Goal: Communication & Community: Answer question/provide support

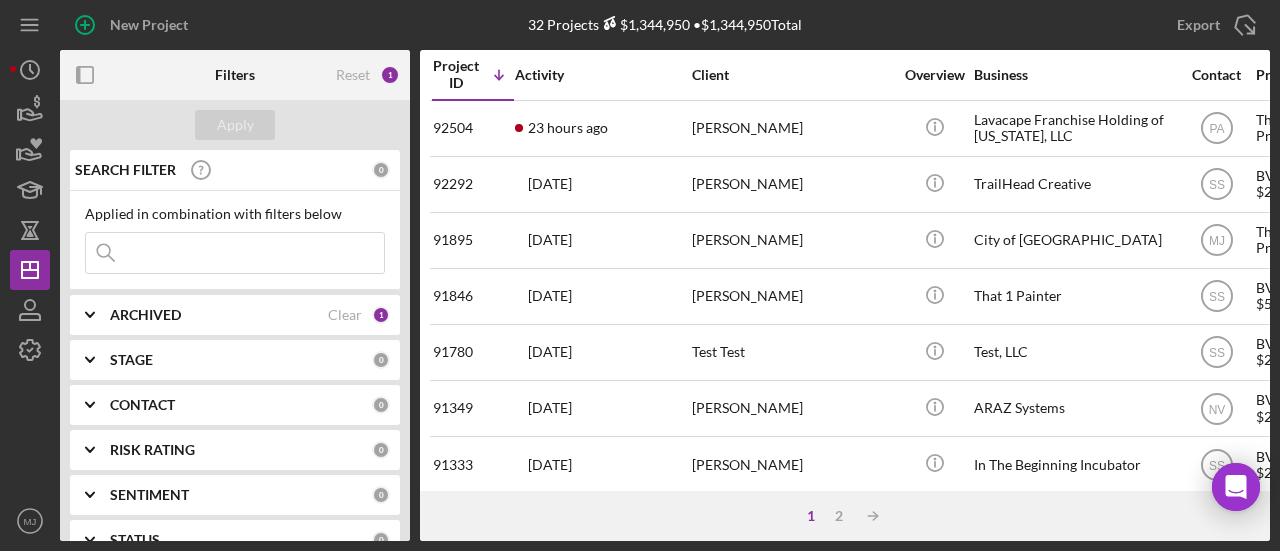
click at [148, 257] on input at bounding box center [235, 253] width 298 height 40
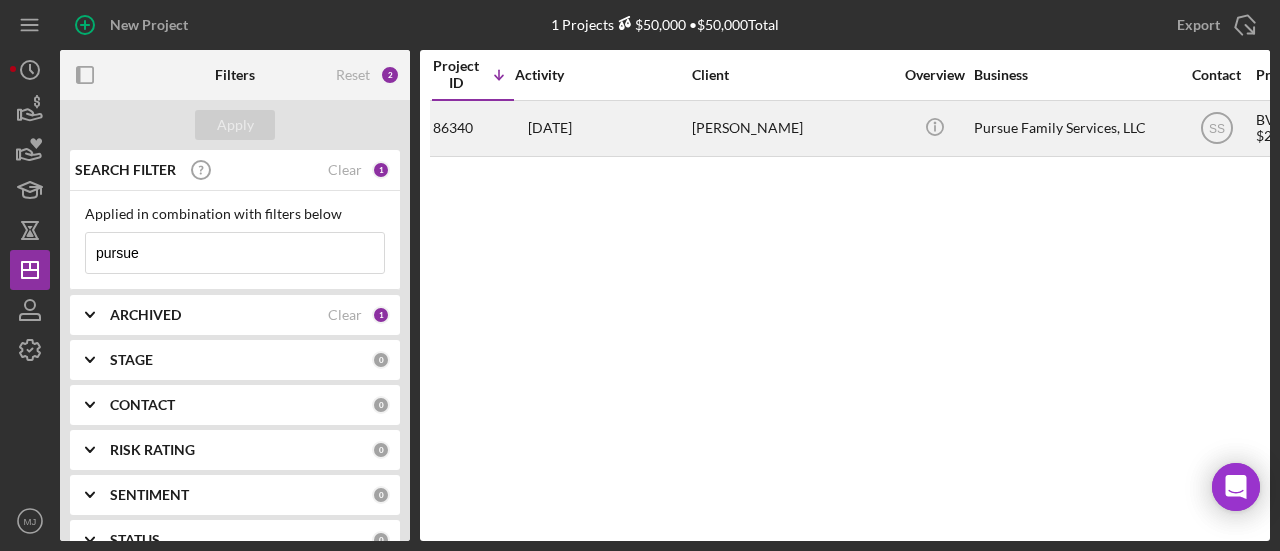
type input "pursue"
click at [608, 136] on div "[DATE] [PERSON_NAME]" at bounding box center [602, 128] width 175 height 53
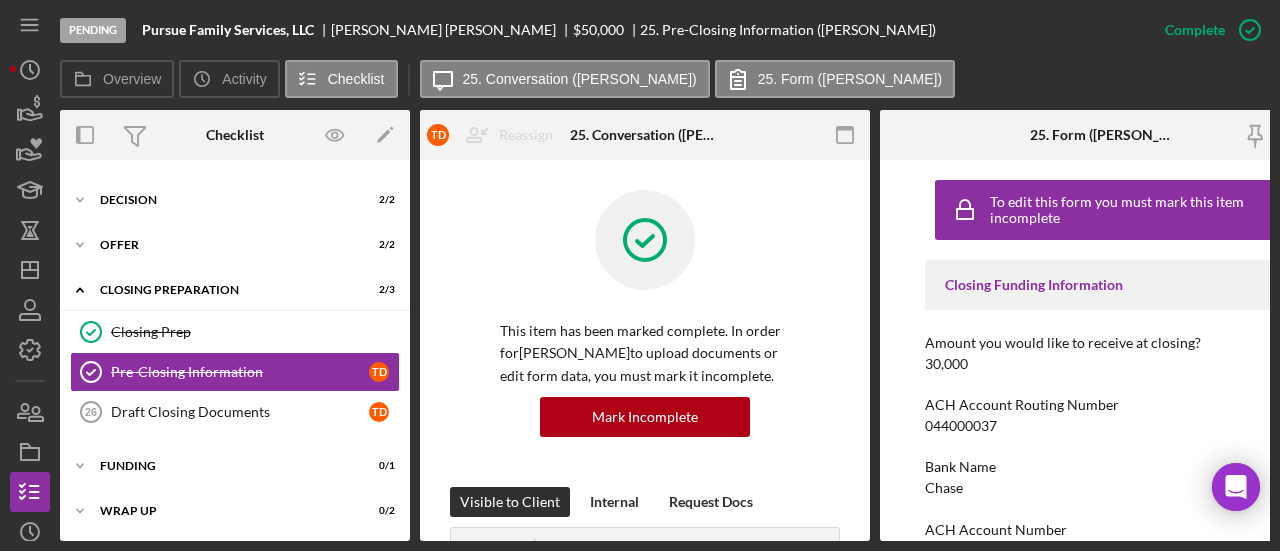
scroll to position [262, 0]
click at [204, 406] on div "Draft Closing Documents" at bounding box center [240, 411] width 258 height 16
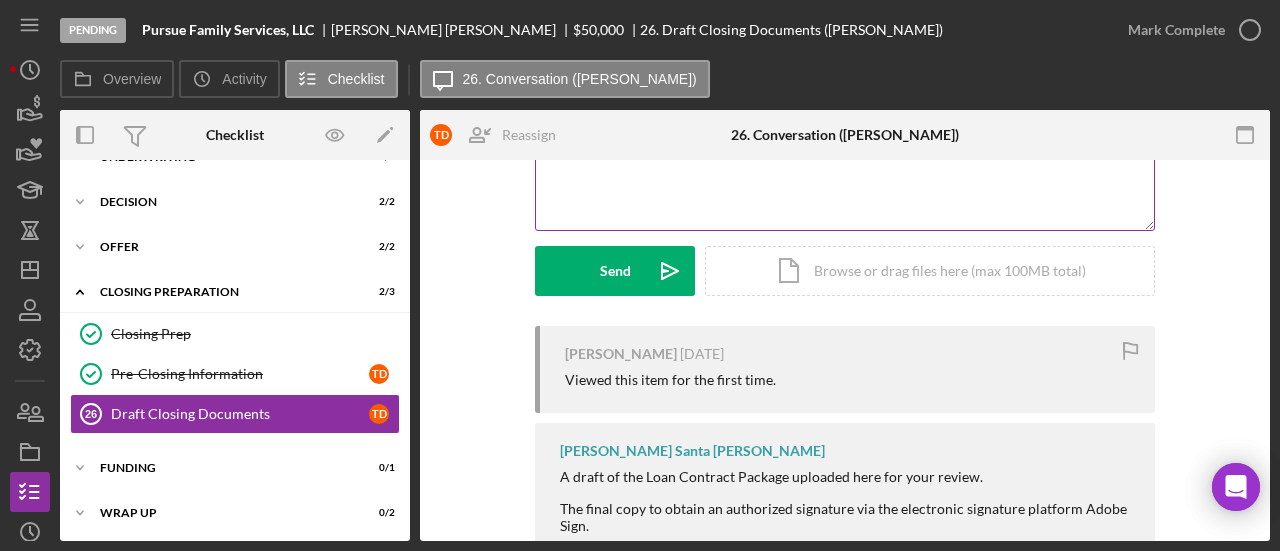
scroll to position [111, 0]
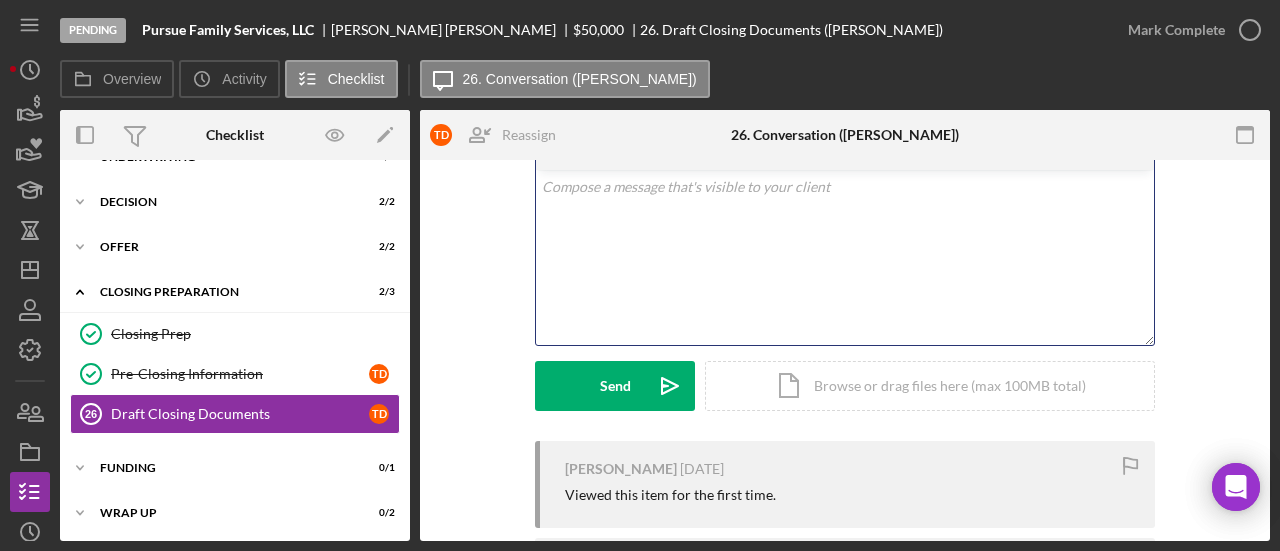
click at [594, 292] on div "v Color teal Color pink Remove color Add row above Add row below Add column bef…" at bounding box center [845, 257] width 618 height 175
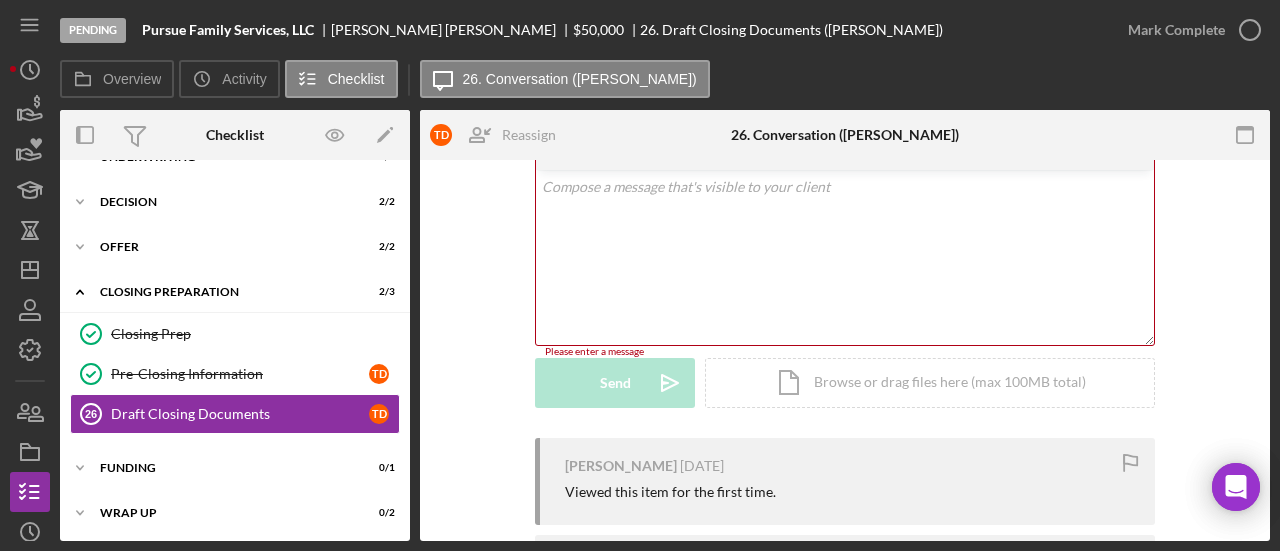
click at [644, 207] on div "v Color teal Color pink Remove color Add row above Add row below Add column bef…" at bounding box center [845, 257] width 618 height 175
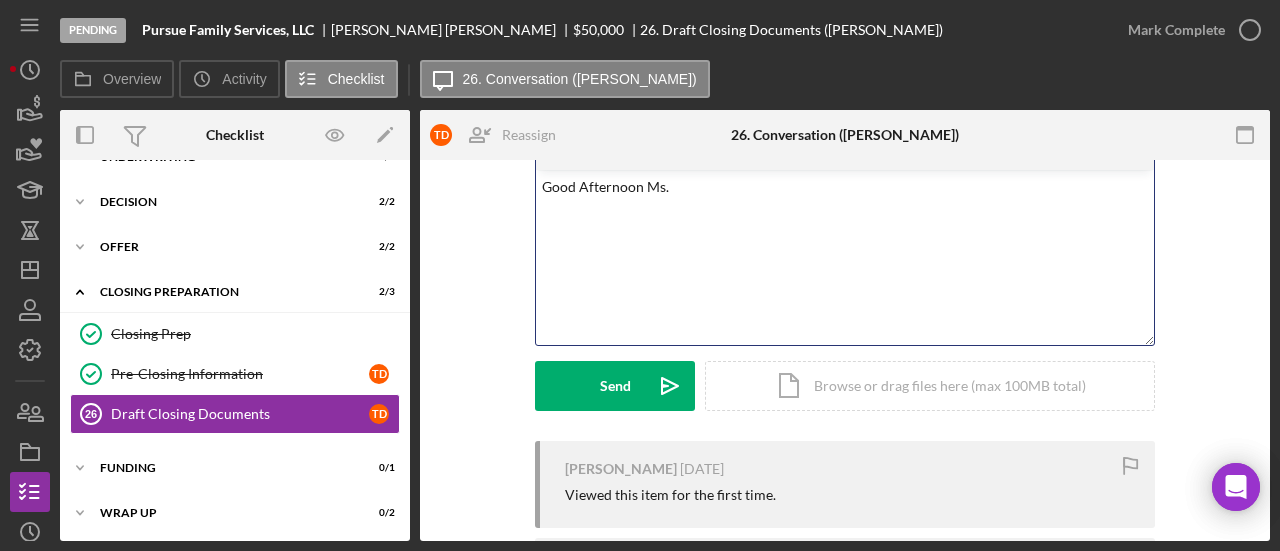
click at [787, 267] on div "v Color teal Color pink Remove color Add row above Add row below Add column bef…" at bounding box center [845, 257] width 618 height 175
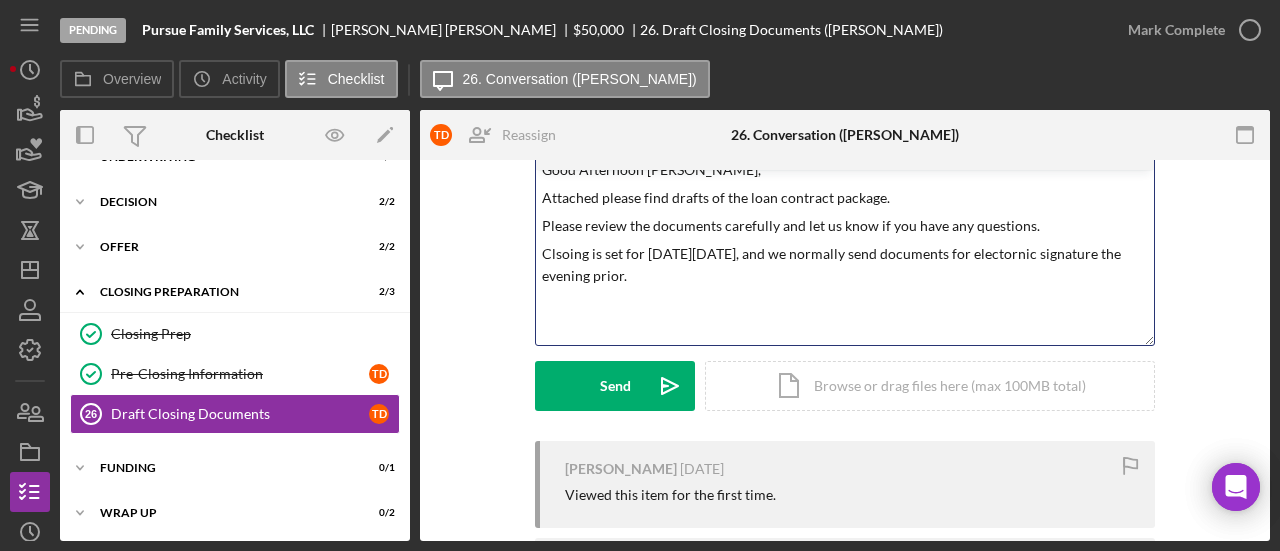
scroll to position [0, 0]
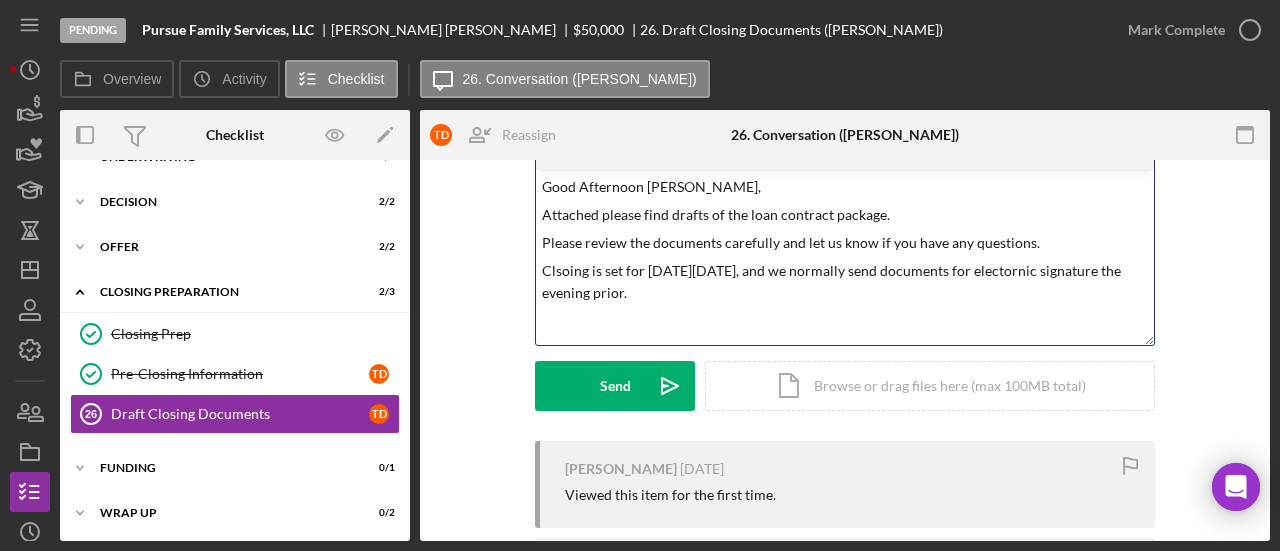
drag, startPoint x: 706, startPoint y: 288, endPoint x: 525, endPoint y: 263, distance: 182.7
click at [525, 263] on div "Visible to Client Internal Request Docs v Color teal Color pink Remove color Ad…" at bounding box center [845, 260] width 790 height 362
click at [590, 279] on p "Clsoing is set for [DATE][DATE], and we normally send documents for electornic …" at bounding box center [845, 282] width 607 height 45
click at [554, 269] on p "Clsoing is set for [DATE][DATE], and we normally send documents for electornic …" at bounding box center [845, 282] width 607 height 45
click at [725, 283] on p "Closing is set for [DATE][DATE], and we normally send documents for electornic …" at bounding box center [845, 282] width 607 height 45
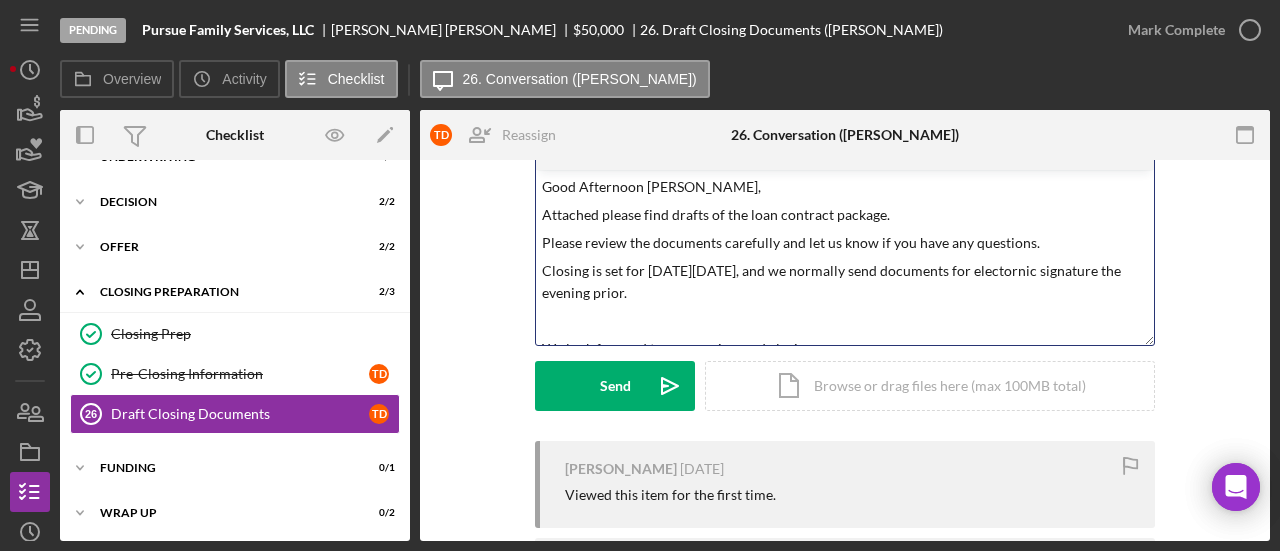
click at [1060, 273] on p "Closing is set for [DATE][DATE], and we normally send documents for electornic …" at bounding box center [845, 282] width 607 height 45
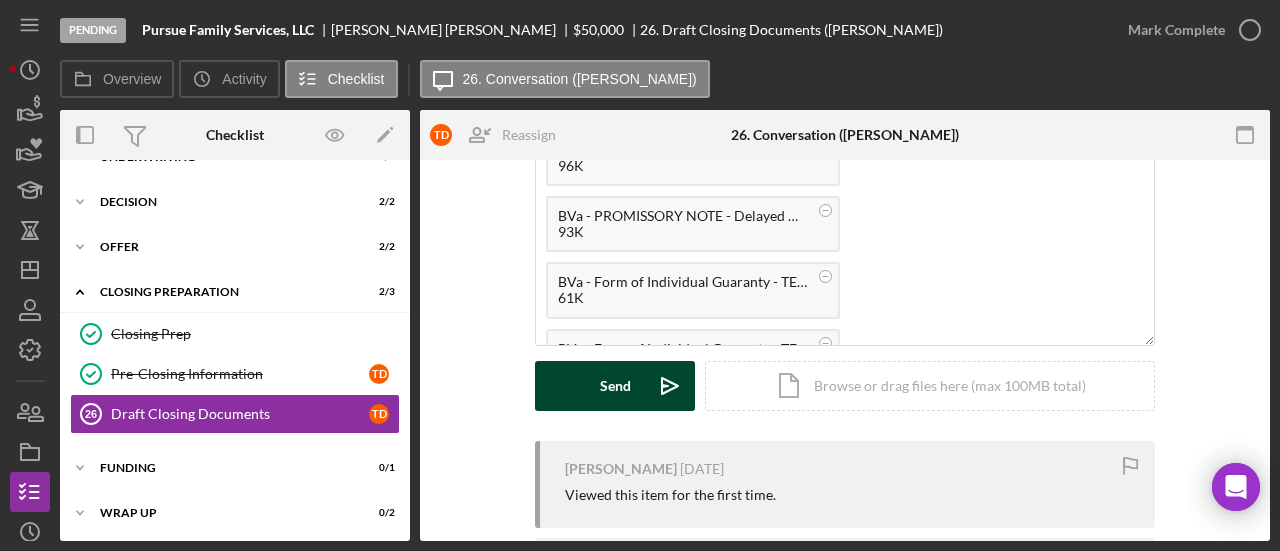
click at [588, 381] on button "Send Icon/icon-invite-send" at bounding box center [615, 386] width 160 height 50
